Goal: Use online tool/utility: Utilize a website feature to perform a specific function

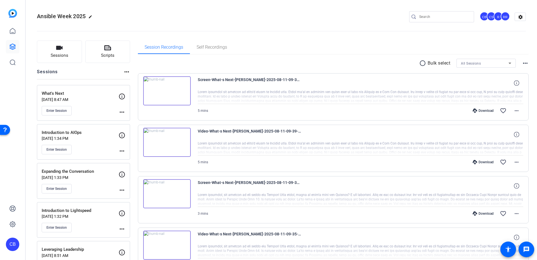
scroll to position [57, 0]
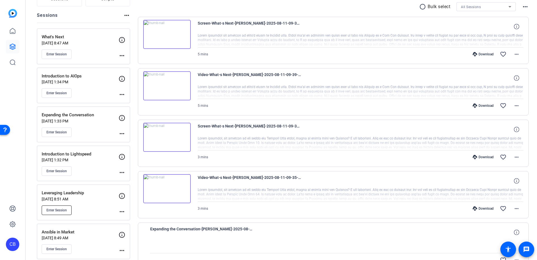
click at [66, 208] on span "Enter Session" at bounding box center [56, 210] width 20 height 4
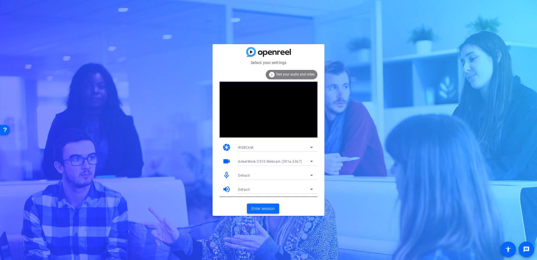
click at [267, 207] on span "Enter session" at bounding box center [263, 209] width 23 height 6
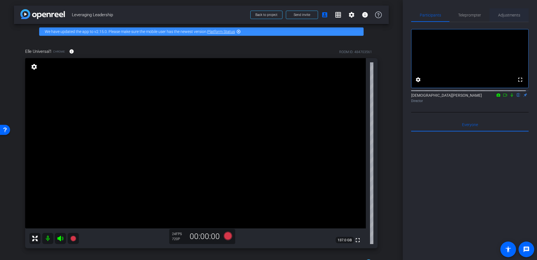
click at [506, 15] on span "Adjustments" at bounding box center [509, 15] width 22 height 4
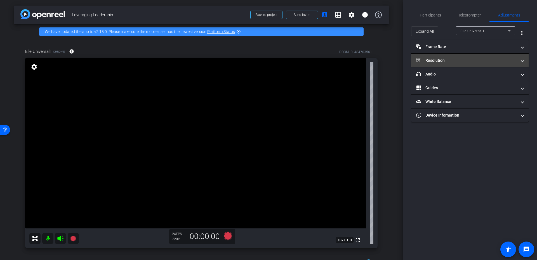
click at [461, 64] on mat-expansion-panel-header "Resolution" at bounding box center [470, 60] width 118 height 13
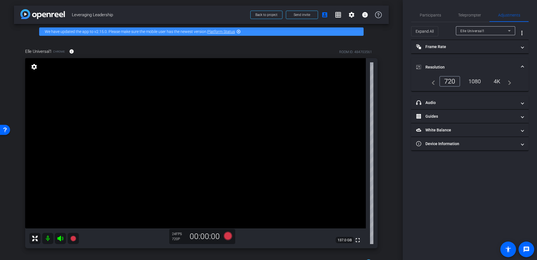
click at [470, 80] on div "1080" at bounding box center [474, 82] width 21 height 10
click at [431, 15] on span "Participants" at bounding box center [430, 15] width 21 height 4
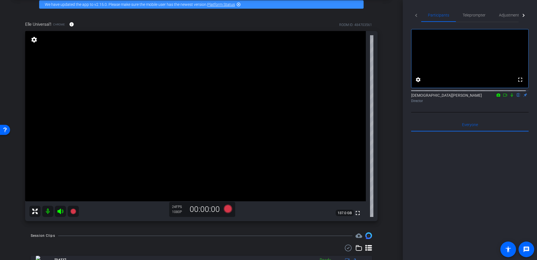
scroll to position [50, 0]
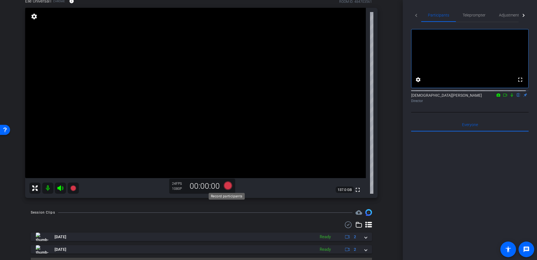
click at [226, 185] on icon at bounding box center [228, 186] width 8 height 8
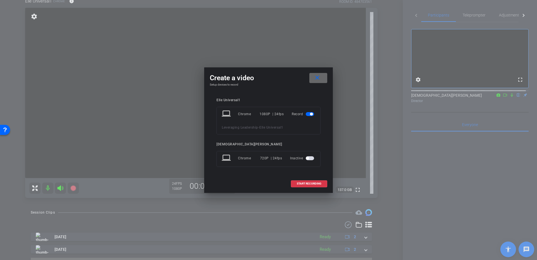
click at [316, 79] on mat-icon "close" at bounding box center [317, 77] width 7 height 7
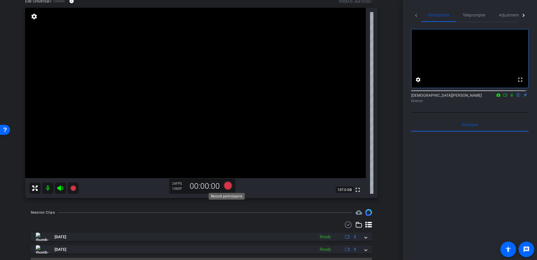
click at [224, 187] on icon at bounding box center [228, 186] width 8 height 8
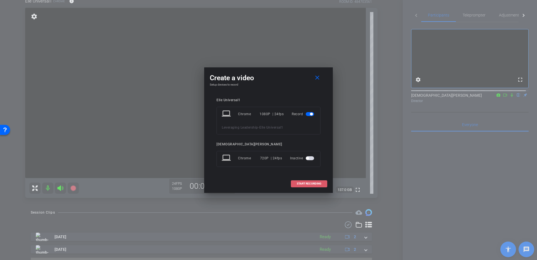
click at [306, 182] on span "START RECORDING" at bounding box center [309, 183] width 25 height 3
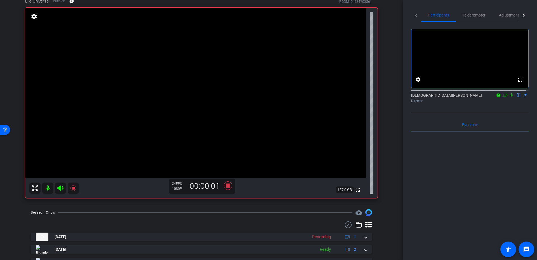
click at [511, 97] on icon at bounding box center [512, 95] width 2 height 4
click at [503, 97] on icon at bounding box center [505, 95] width 4 height 4
click at [516, 97] on icon at bounding box center [518, 95] width 4 height 4
click at [518, 97] on icon at bounding box center [519, 95] width 2 height 4
click at [228, 186] on icon at bounding box center [228, 186] width 8 height 8
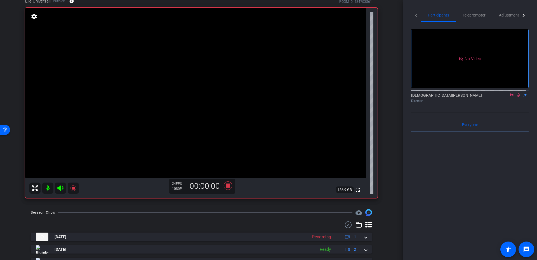
click at [517, 97] on icon at bounding box center [518, 95] width 4 height 4
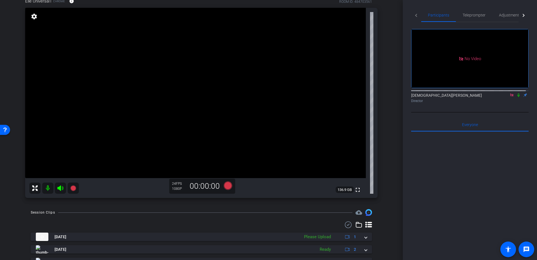
click at [510, 97] on icon at bounding box center [511, 94] width 3 height 3
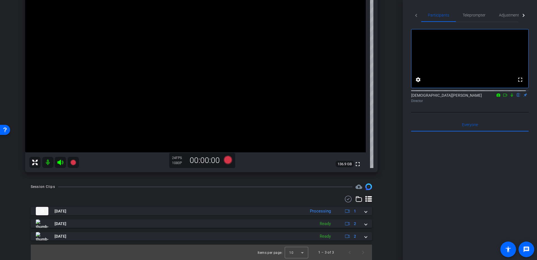
scroll to position [76, 0]
click at [224, 159] on icon at bounding box center [228, 160] width 8 height 8
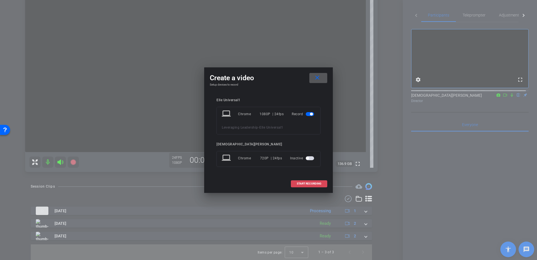
click at [312, 182] on span "START RECORDING" at bounding box center [309, 183] width 25 height 3
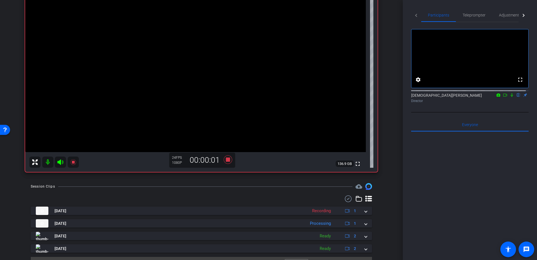
click at [511, 97] on icon at bounding box center [512, 95] width 2 height 4
click at [503, 97] on icon at bounding box center [505, 95] width 4 height 4
click at [516, 97] on icon at bounding box center [518, 95] width 4 height 4
click at [518, 97] on icon at bounding box center [519, 95] width 2 height 4
click at [515, 98] on mat-icon at bounding box center [518, 95] width 7 height 5
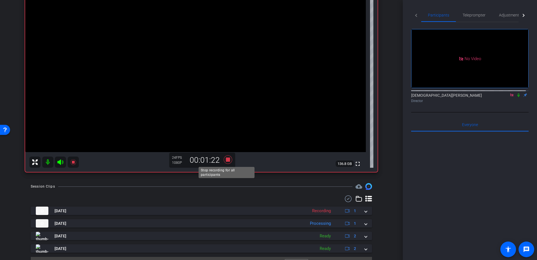
click at [225, 162] on icon at bounding box center [227, 160] width 13 height 10
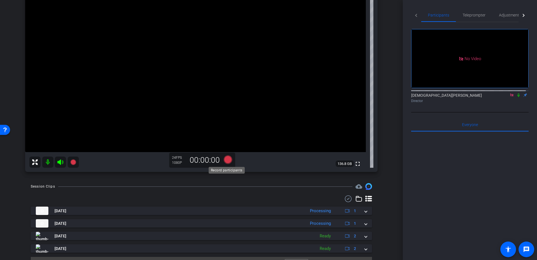
click at [228, 156] on icon at bounding box center [227, 160] width 13 height 10
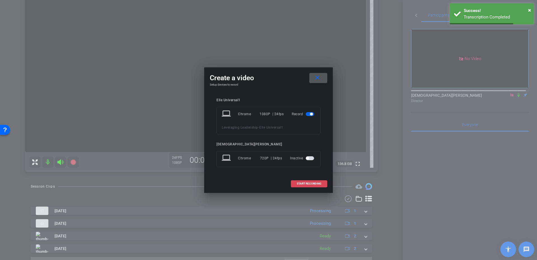
click at [313, 182] on span at bounding box center [309, 183] width 36 height 13
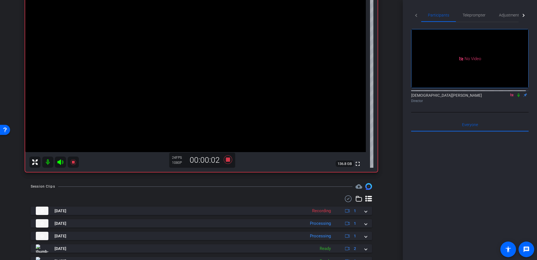
click at [516, 97] on icon at bounding box center [518, 95] width 4 height 4
click at [226, 159] on icon at bounding box center [228, 160] width 8 height 8
click at [516, 97] on icon at bounding box center [518, 95] width 4 height 4
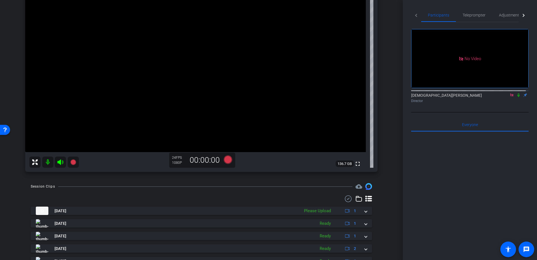
click at [510, 97] on icon at bounding box center [512, 95] width 4 height 4
